Goal: Transaction & Acquisition: Download file/media

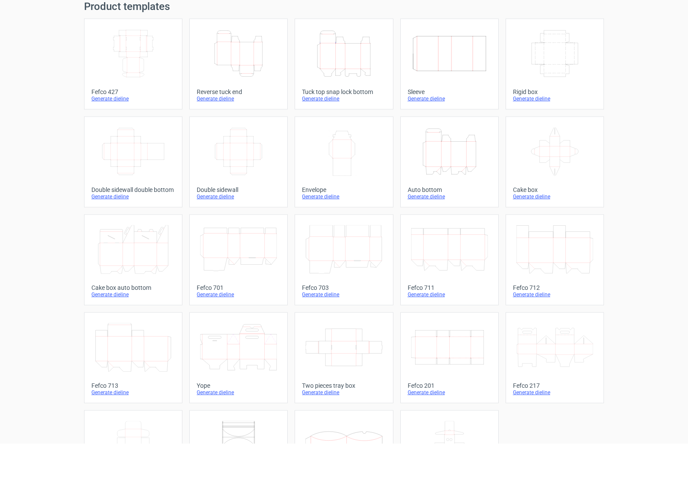
click at [136, 357] on icon at bounding box center [133, 381] width 77 height 49
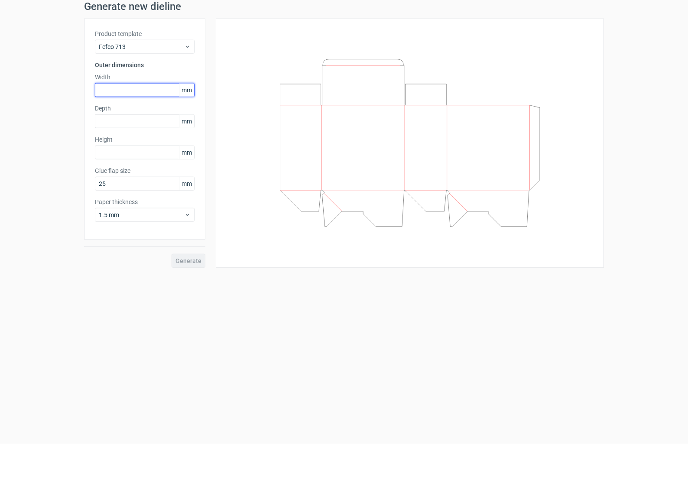
click at [141, 117] on input "text" at bounding box center [145, 124] width 100 height 14
click at [114, 179] on input "text" at bounding box center [145, 186] width 100 height 14
type input "164"
click at [119, 106] on label "Width" at bounding box center [145, 110] width 100 height 9
click at [117, 117] on input "text" at bounding box center [145, 124] width 100 height 14
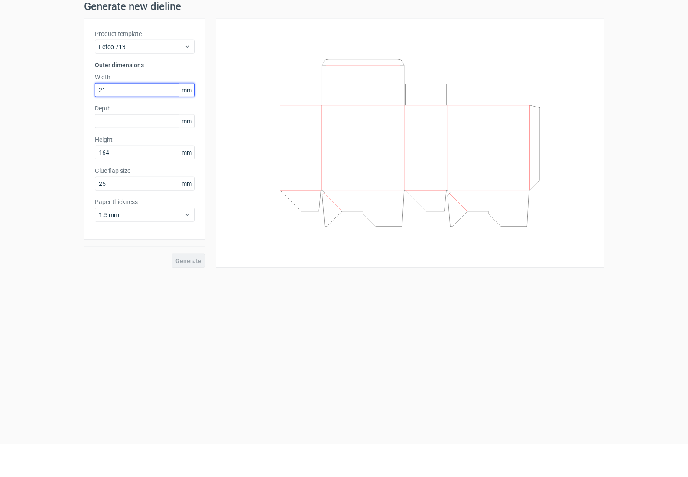
type input "210"
click at [115, 148] on input "text" at bounding box center [145, 155] width 100 height 14
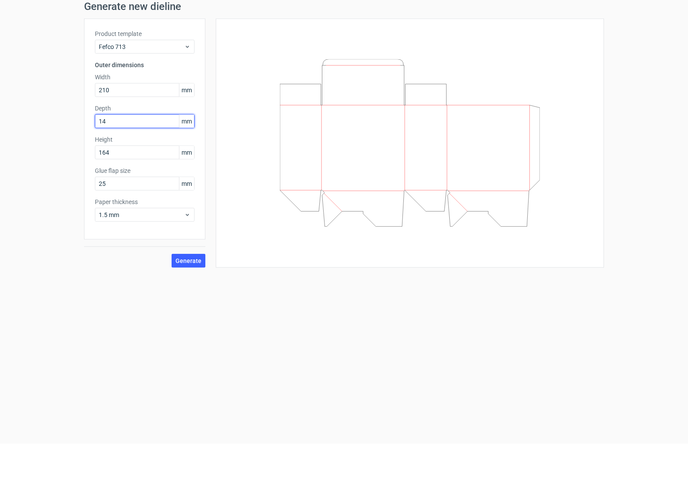
type input "143"
click at [120, 94] on h3 "Outer dimensions" at bounding box center [145, 98] width 100 height 9
click at [189, 245] on icon at bounding box center [187, 248] width 6 height 7
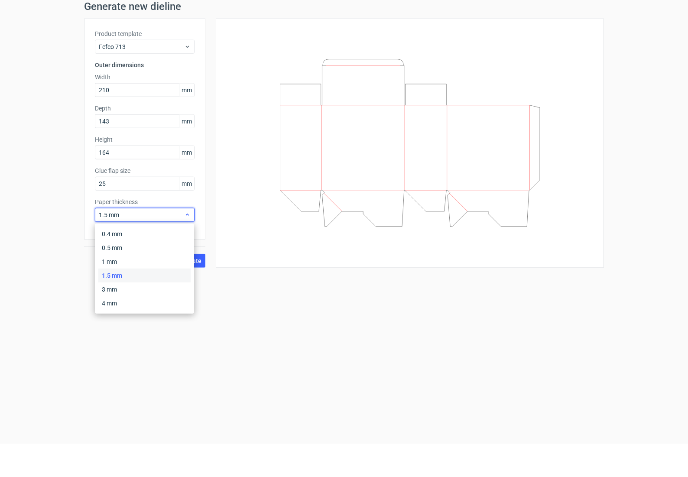
click at [189, 245] on icon at bounding box center [187, 248] width 6 height 7
click at [169, 241] on div "1.5 mm" at bounding box center [145, 248] width 100 height 14
click at [117, 288] on div "1 mm" at bounding box center [144, 295] width 92 height 14
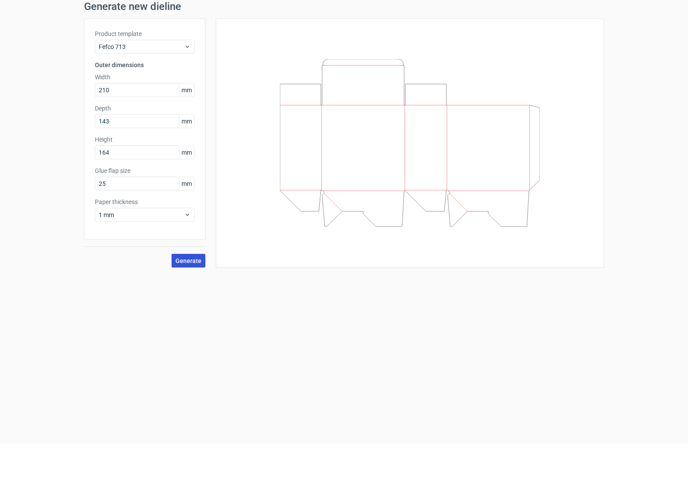
click at [184, 291] on span "Generate" at bounding box center [188, 294] width 26 height 6
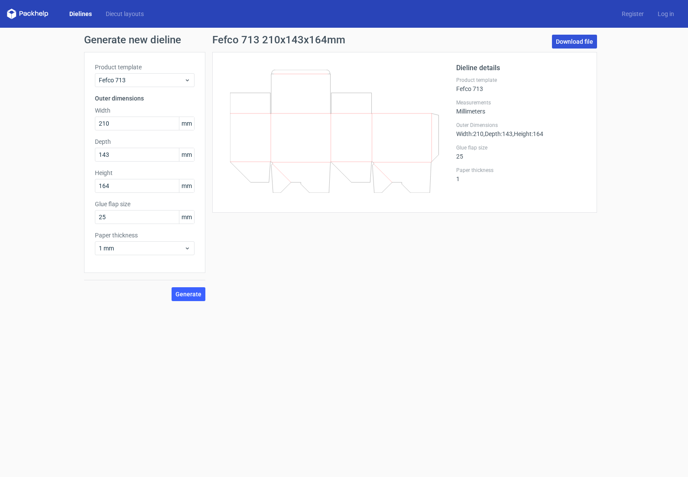
click at [576, 43] on link "Download file" at bounding box center [574, 42] width 45 height 14
